Goal: Information Seeking & Learning: Check status

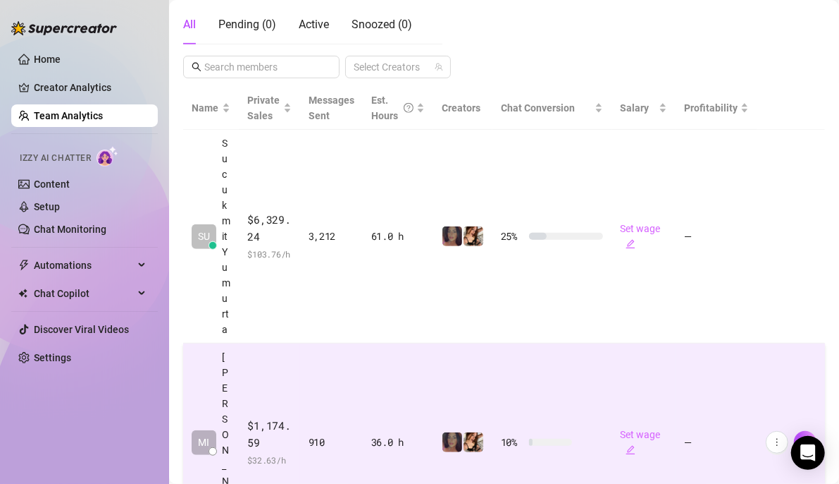
scroll to position [282, 0]
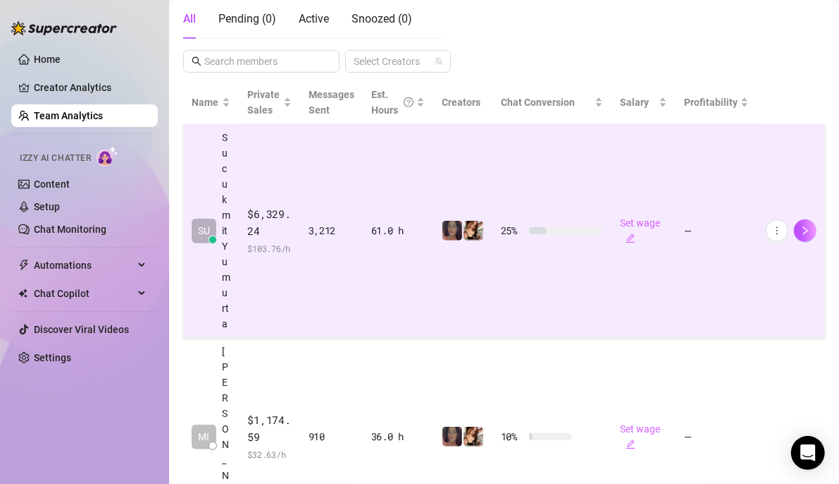
click at [317, 230] on div "3,212" at bounding box center [332, 231] width 46 height 16
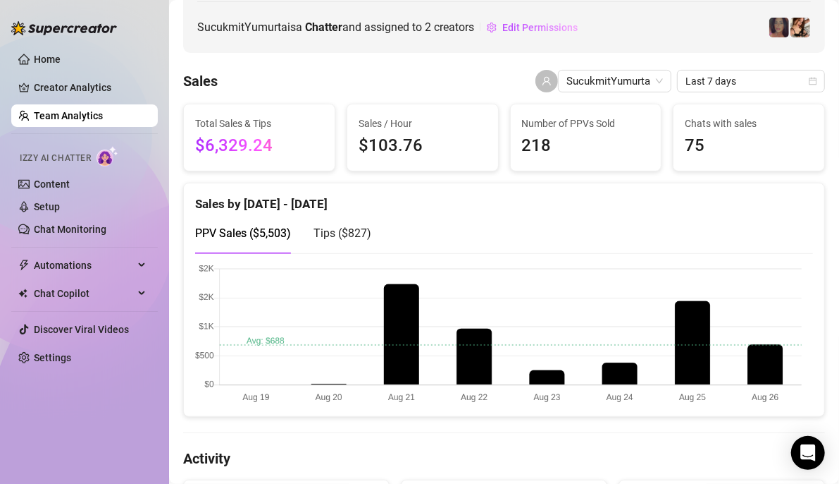
scroll to position [141, 0]
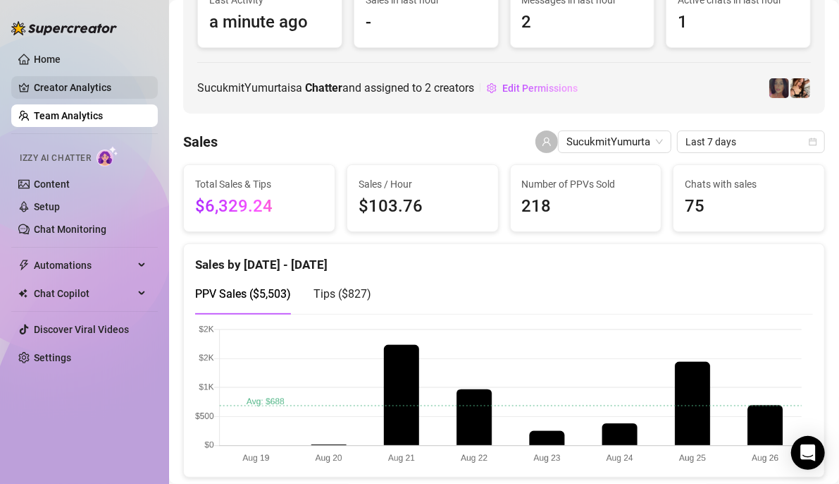
click at [87, 84] on link "Creator Analytics" at bounding box center [90, 87] width 113 height 23
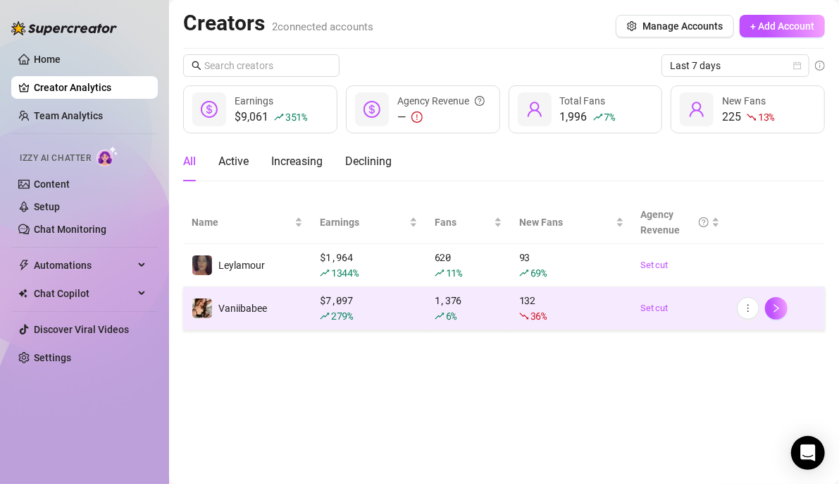
click at [313, 314] on td "$ 7,097 279 %" at bounding box center [369, 308] width 115 height 43
